Goal: Check status: Check status

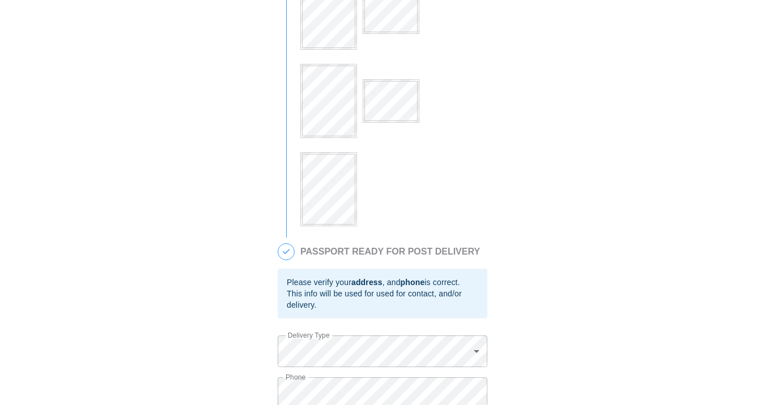
scroll to position [443, 0]
